Goal: Transaction & Acquisition: Download file/media

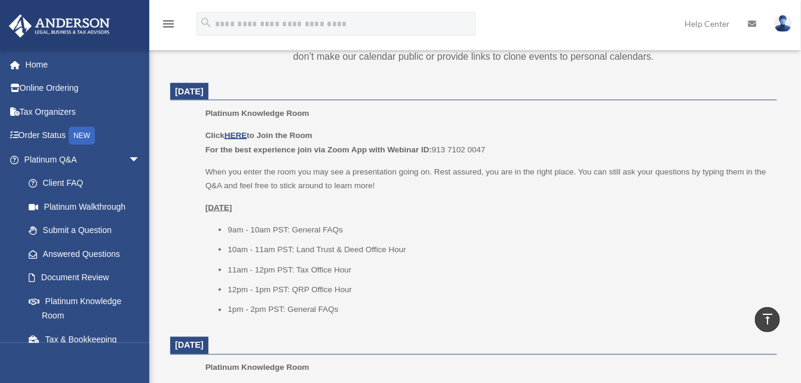
scroll to position [299, 0]
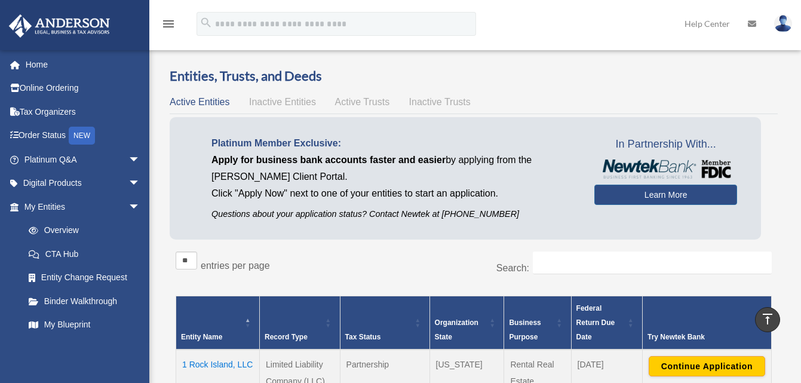
scroll to position [538, 0]
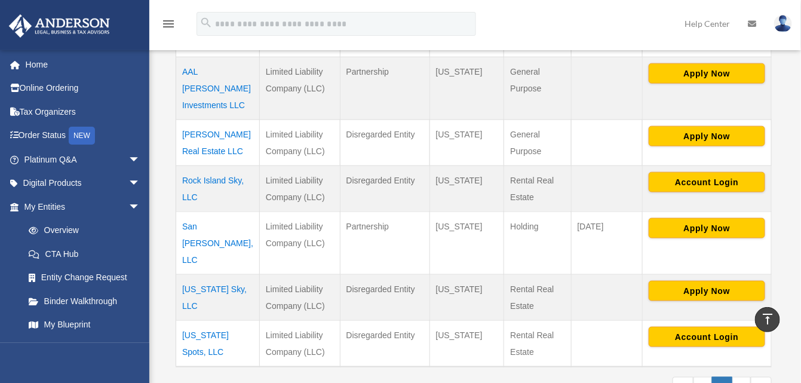
scroll to position [358, 0]
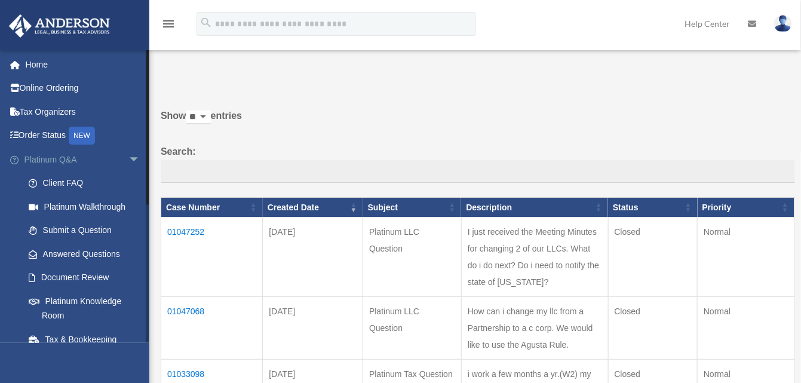
click at [128, 156] on span "arrow_drop_down" at bounding box center [140, 160] width 24 height 24
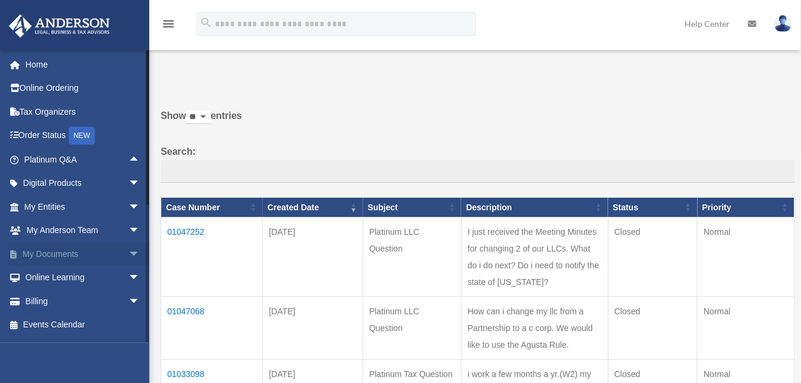
click at [45, 253] on link "My Documents arrow_drop_down" at bounding box center [83, 254] width 150 height 24
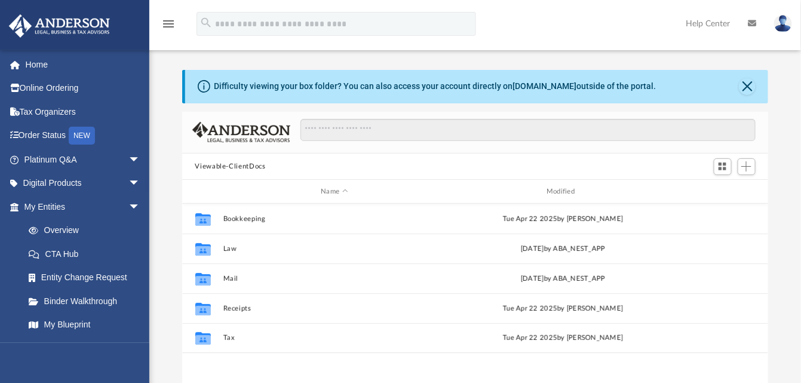
scroll to position [262, 577]
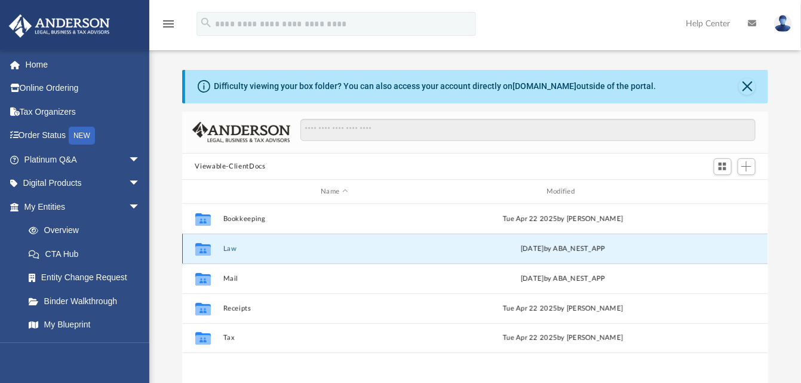
click at [231, 250] on button "Law" at bounding box center [334, 249] width 223 height 8
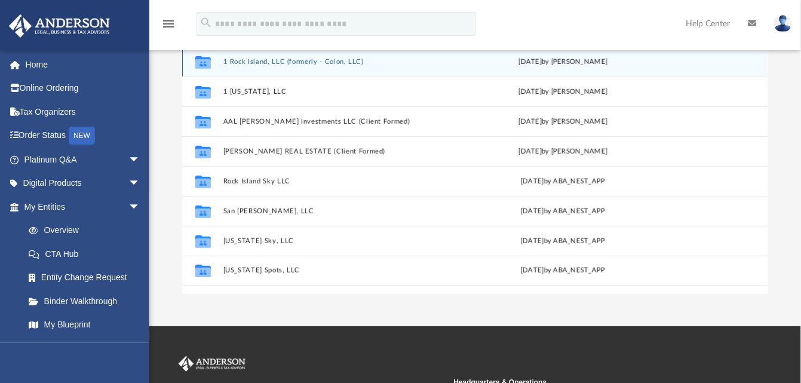
scroll to position [119, 0]
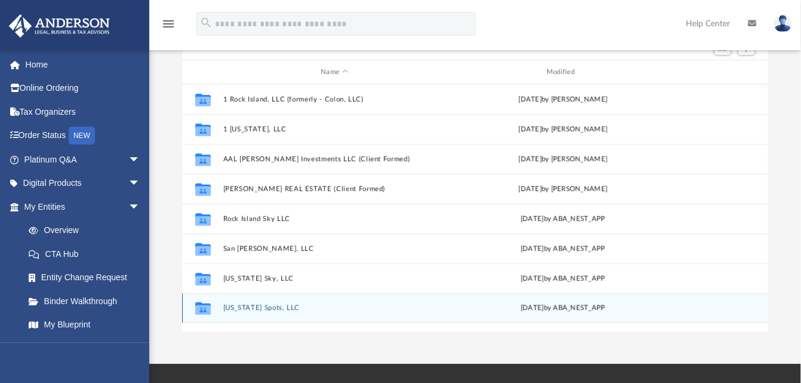
click at [244, 302] on div "Collaborated Folder [US_STATE] Spots, LLC [DATE] by ABA_NEST_APP" at bounding box center [475, 308] width 587 height 30
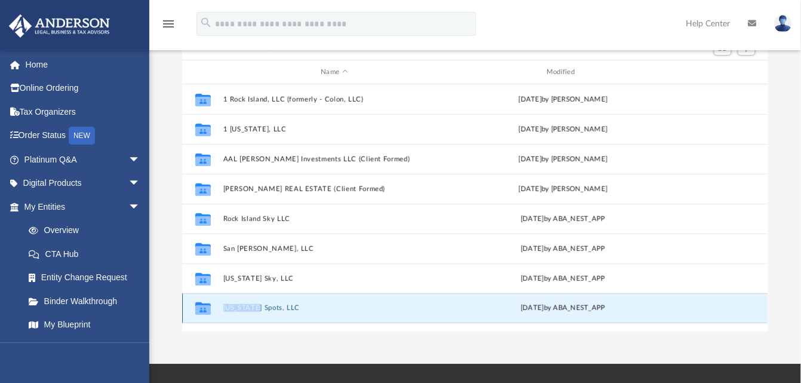
click at [244, 302] on div "Collaborated Folder [US_STATE] Spots, LLC [DATE] by ABA_NEST_APP" at bounding box center [475, 308] width 587 height 30
click at [196, 308] on icon "grid" at bounding box center [203, 310] width 16 height 10
click at [203, 306] on icon "grid" at bounding box center [203, 310] width 16 height 10
click at [250, 306] on button "[US_STATE] Spots, LLC" at bounding box center [334, 309] width 223 height 8
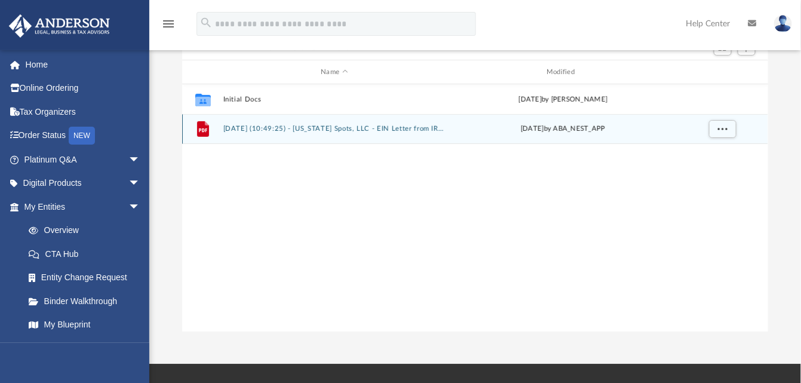
click at [337, 130] on button "[DATE] (10:49:25) - [US_STATE] Spots, LLC - EIN Letter from IRS.pdf" at bounding box center [334, 129] width 223 height 8
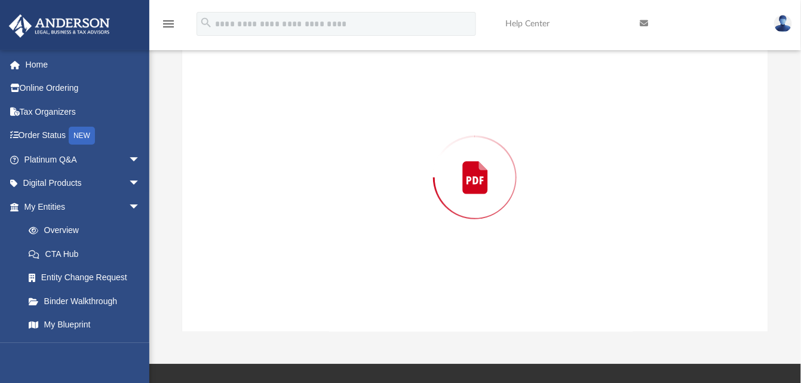
scroll to position [111, 0]
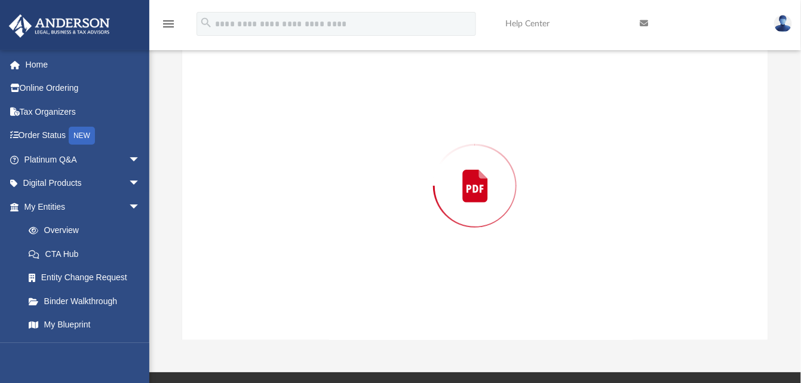
click at [337, 130] on div "Preview" at bounding box center [475, 186] width 587 height 308
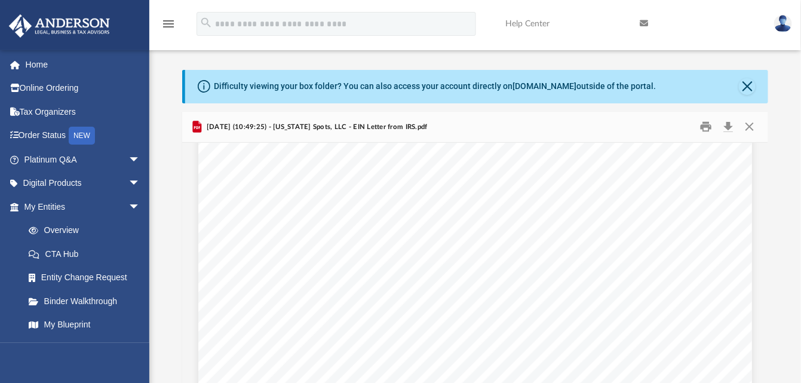
scroll to position [0, 0]
click at [730, 126] on button "Download" at bounding box center [729, 127] width 22 height 19
click at [754, 84] on button "Close" at bounding box center [747, 86] width 17 height 17
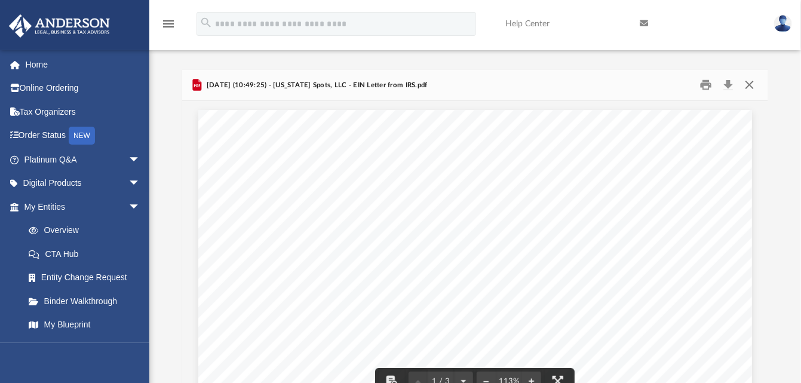
click at [753, 84] on button "Close" at bounding box center [750, 85] width 22 height 19
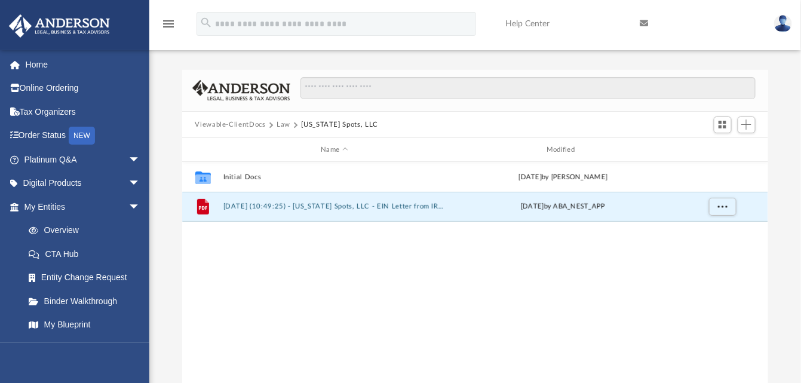
click at [281, 123] on button "Law" at bounding box center [284, 124] width 14 height 11
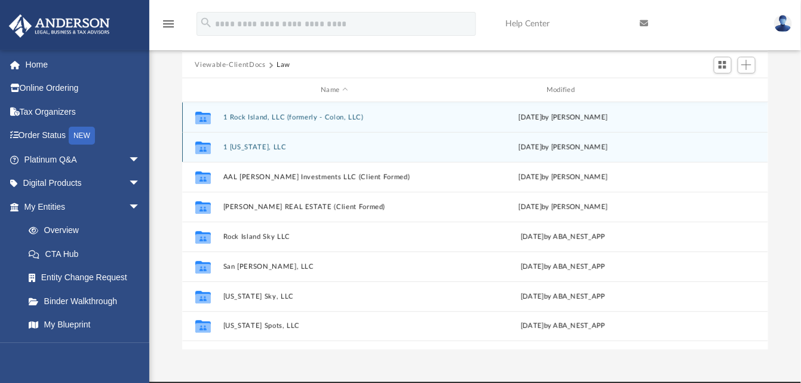
scroll to position [119, 0]
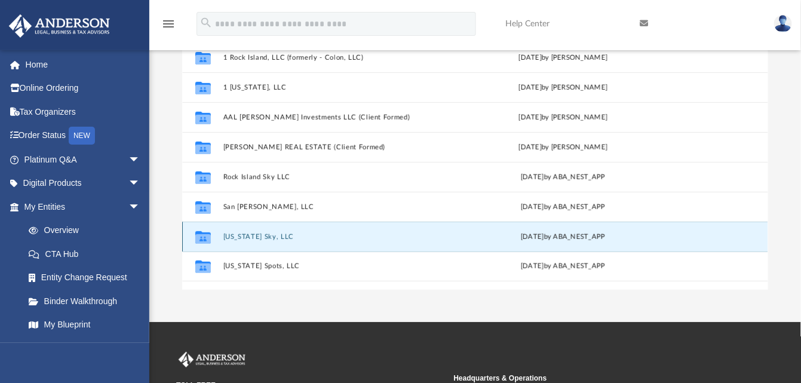
click at [242, 235] on button "[US_STATE] Sky, LLC" at bounding box center [334, 237] width 223 height 8
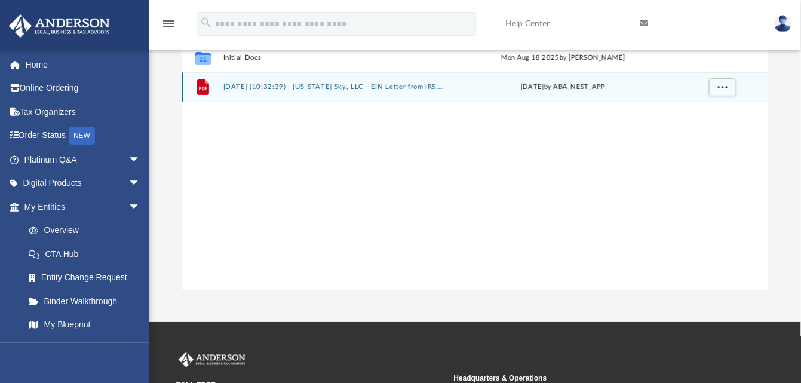
click at [360, 88] on button "[DATE] (10:32:39) - [US_STATE] Sky, LLC - EIN Letter from IRS.pdf" at bounding box center [334, 88] width 223 height 8
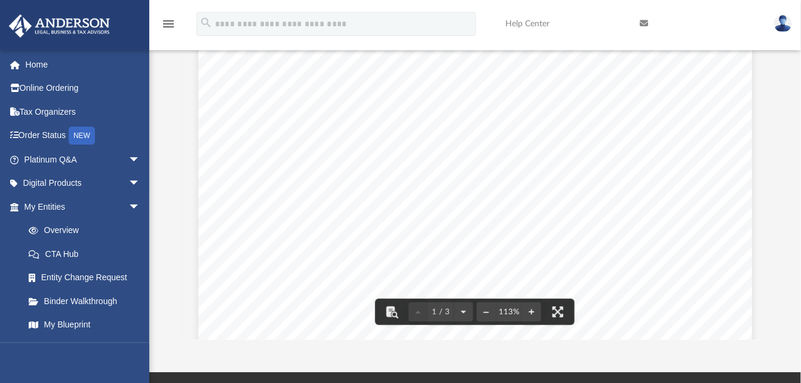
scroll to position [0, 0]
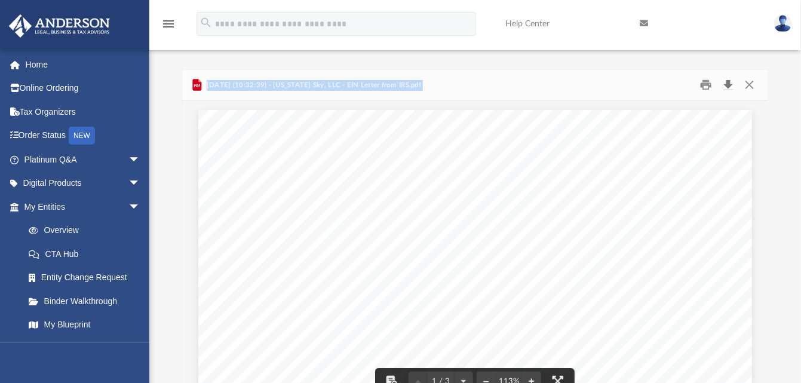
click at [730, 85] on button "Download" at bounding box center [729, 85] width 22 height 19
click at [754, 84] on button "Close" at bounding box center [750, 85] width 22 height 19
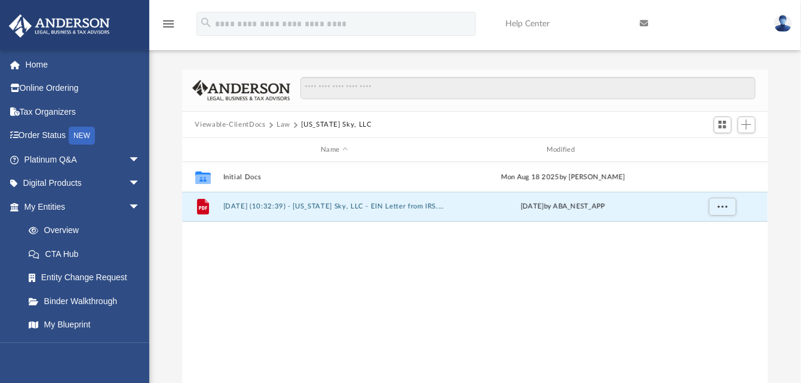
click at [243, 123] on button "Viewable-ClientDocs" at bounding box center [230, 124] width 70 height 11
